Goal: Information Seeking & Learning: Learn about a topic

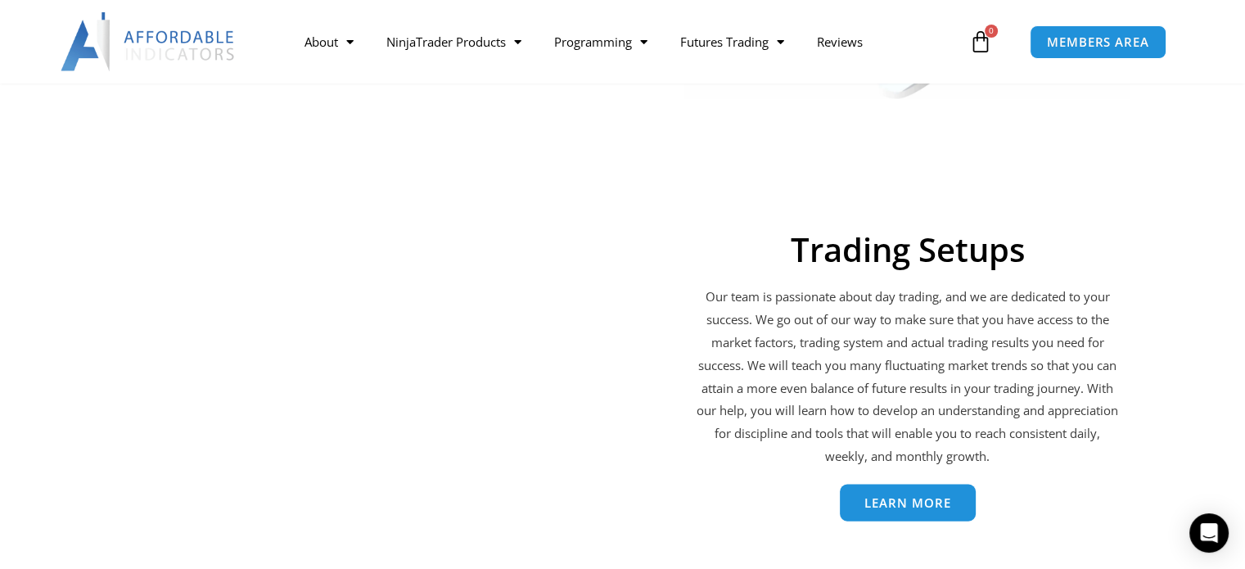
scroll to position [3930, 0]
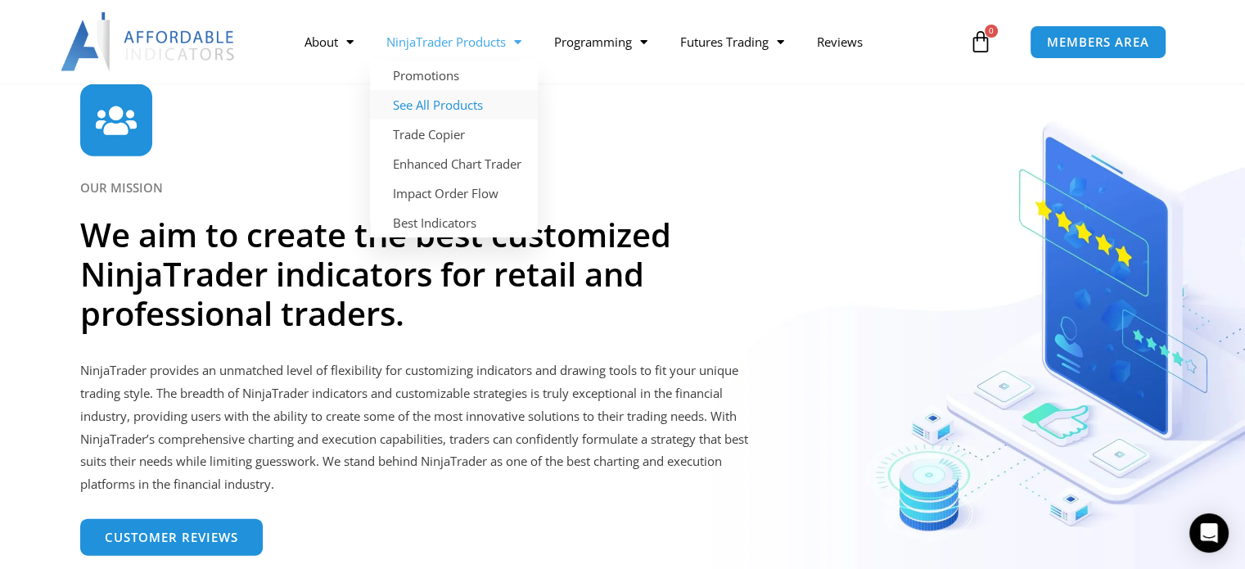
click at [464, 99] on link "See All Products" at bounding box center [454, 104] width 168 height 29
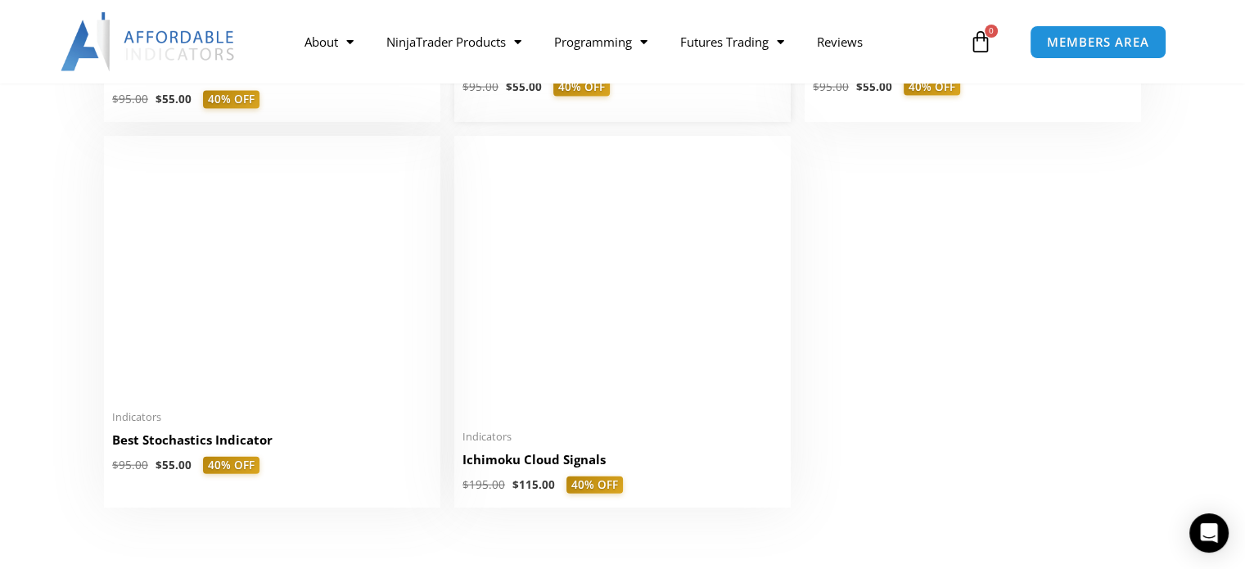
scroll to position [3766, 0]
